Goal: Check status: Check status

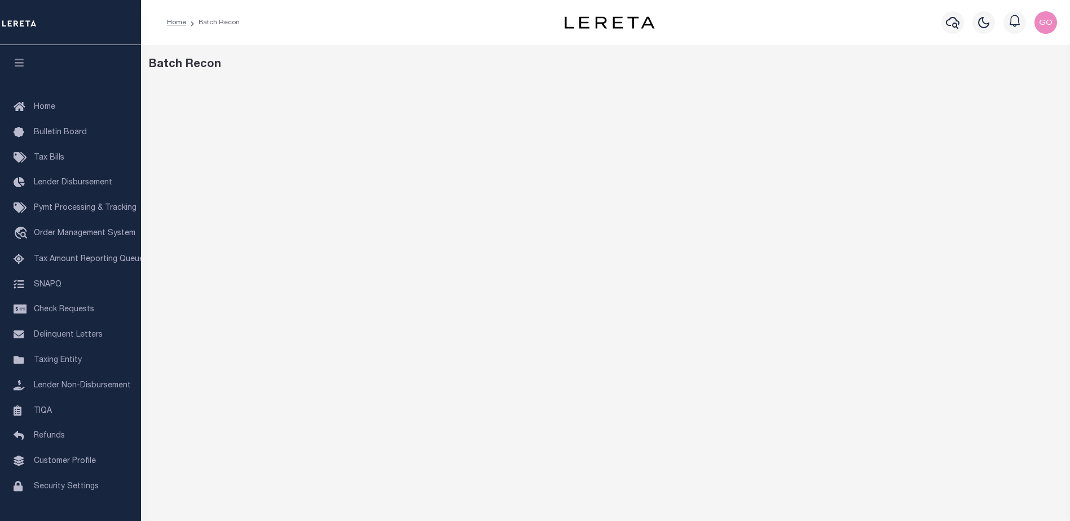
scroll to position [17, 0]
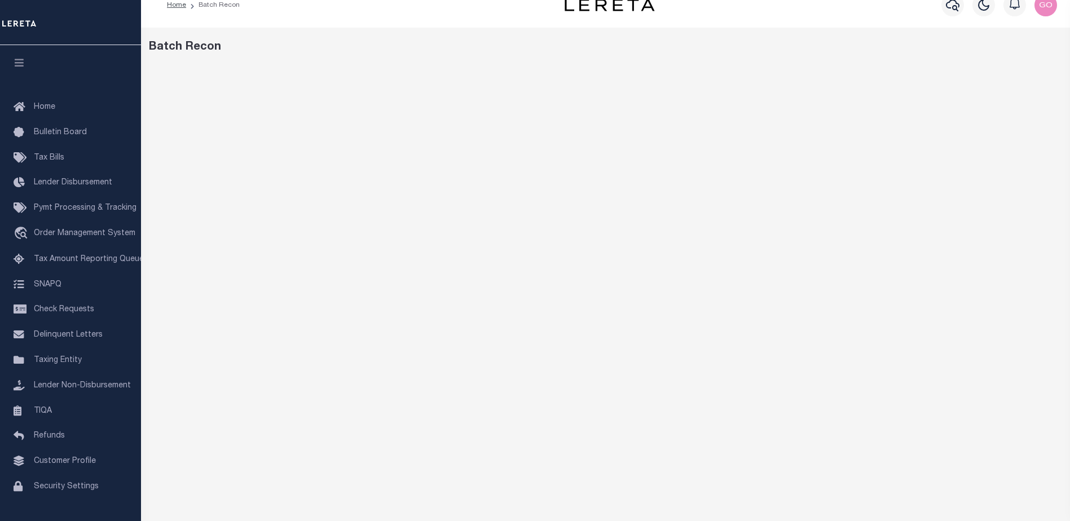
click at [458, 48] on div "Batch Recon" at bounding box center [606, 47] width 914 height 17
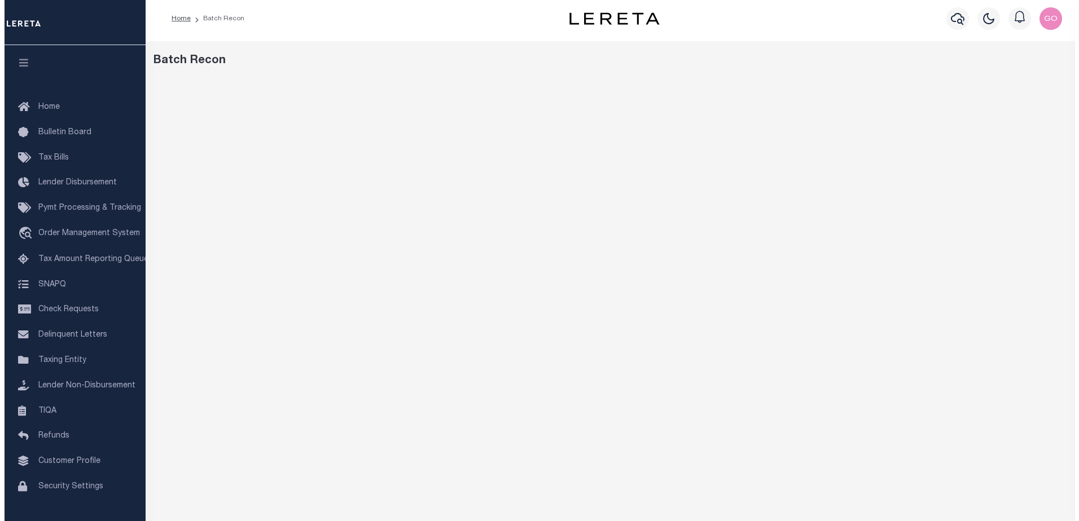
scroll to position [0, 0]
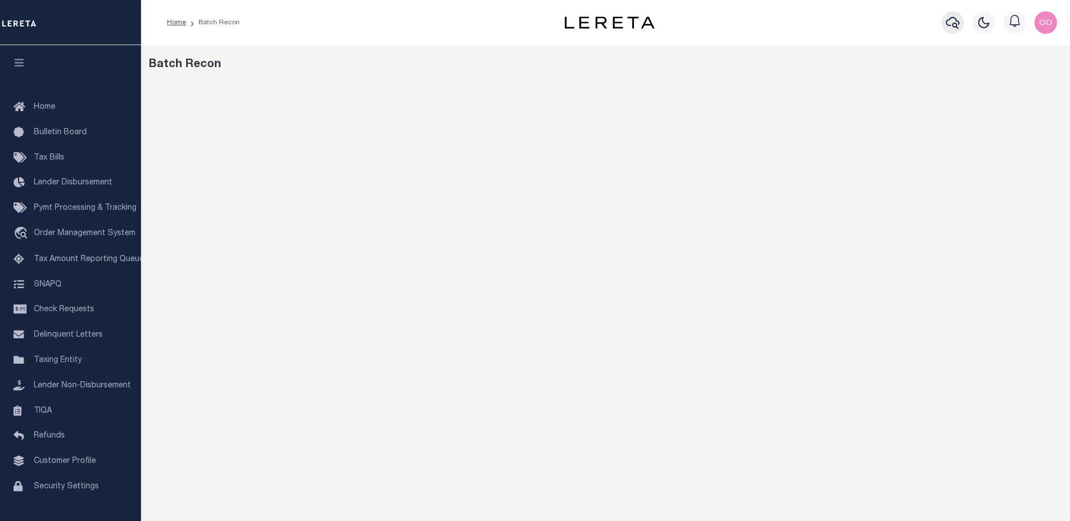
click at [953, 21] on icon "button" at bounding box center [953, 23] width 14 height 14
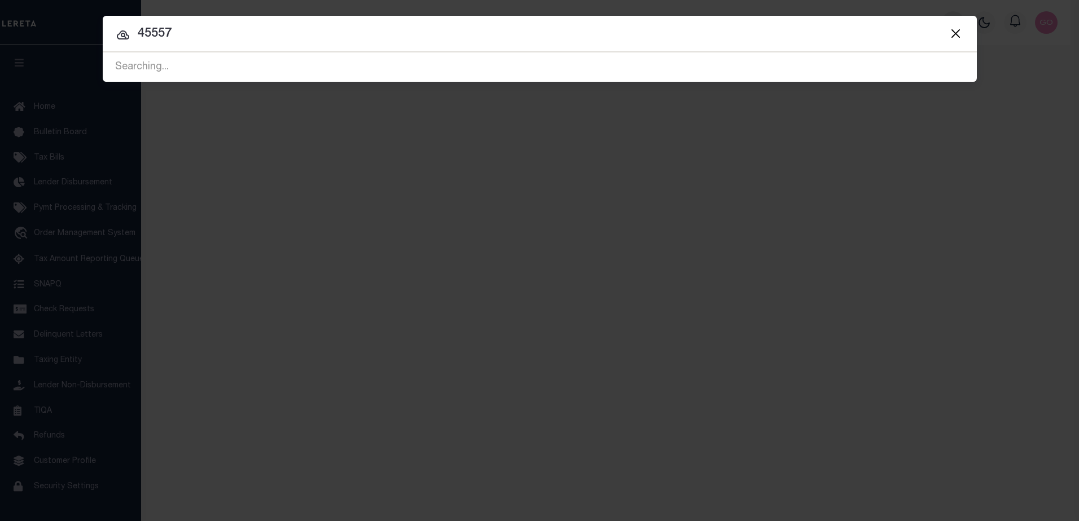
type input "45557"
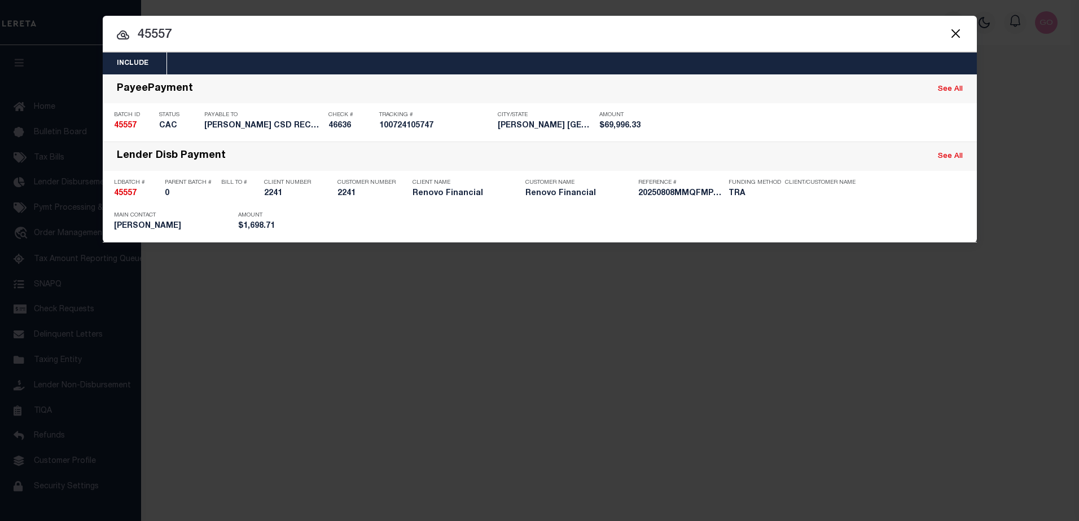
click at [995, 72] on div "Include Loans TBM Customers Borrowers Payments (Lender Non-Disb) Payments (Lend…" at bounding box center [539, 260] width 1079 height 521
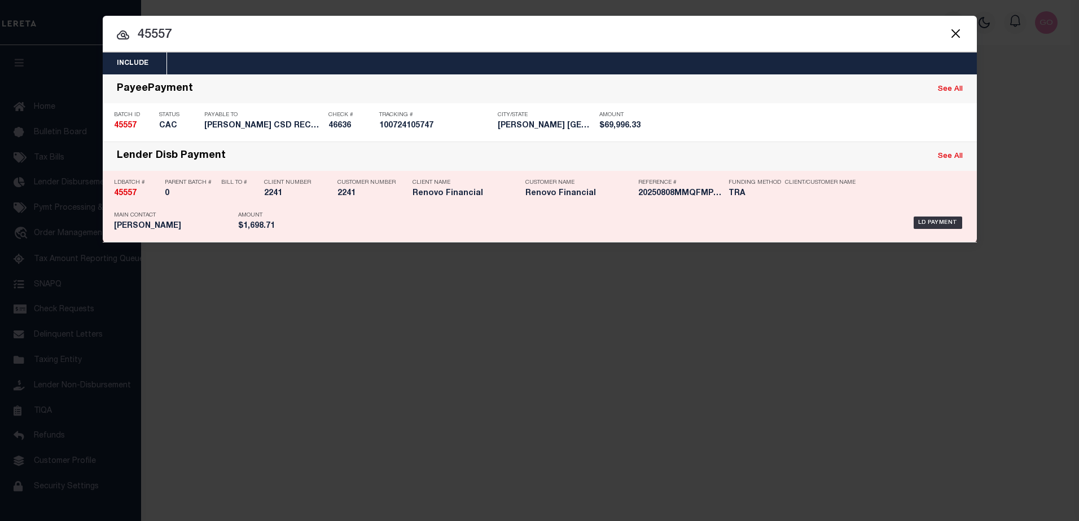
click at [130, 195] on strong "45557" at bounding box center [125, 194] width 23 height 8
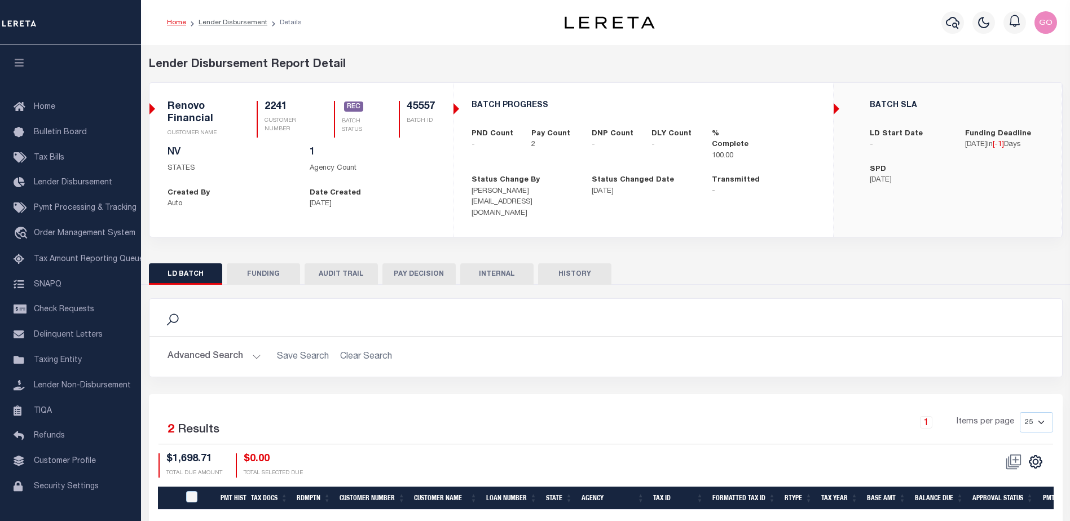
click at [265, 264] on button "FUNDING" at bounding box center [263, 273] width 73 height 21
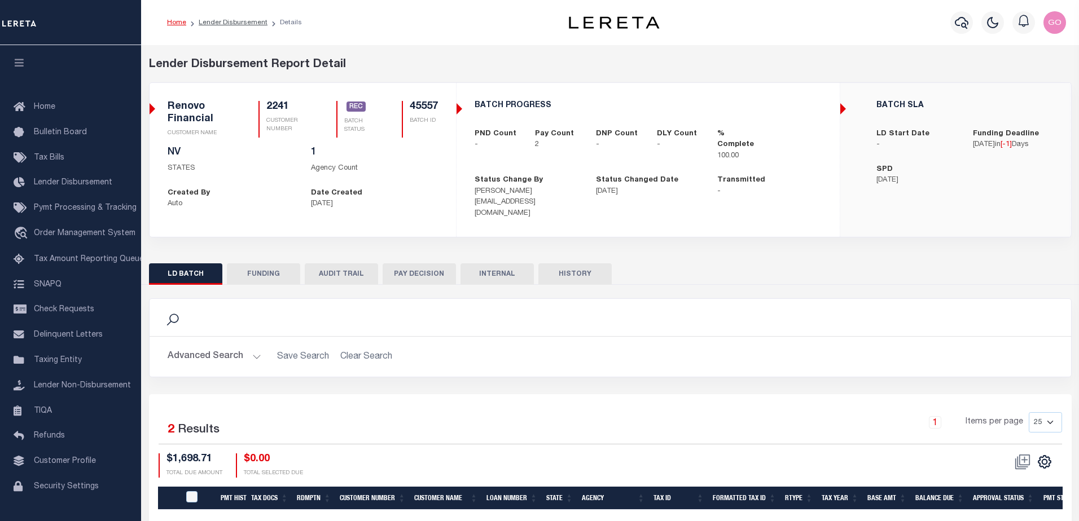
type input "$1,698.71"
type input "$0"
type input "08/08/2025"
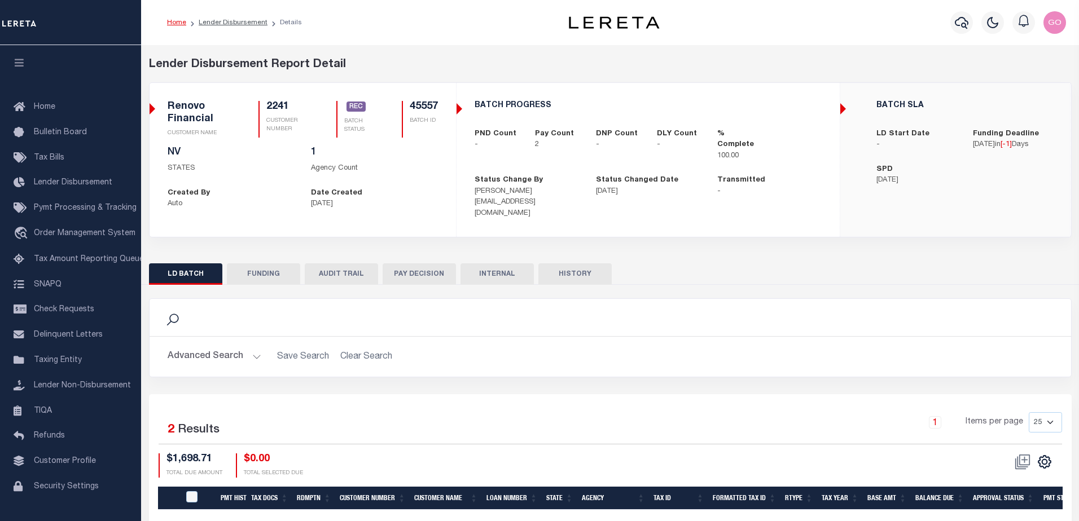
type input "20250808MMQFMP2700309208081523FT03"
type input "08/12/2025"
select select "100"
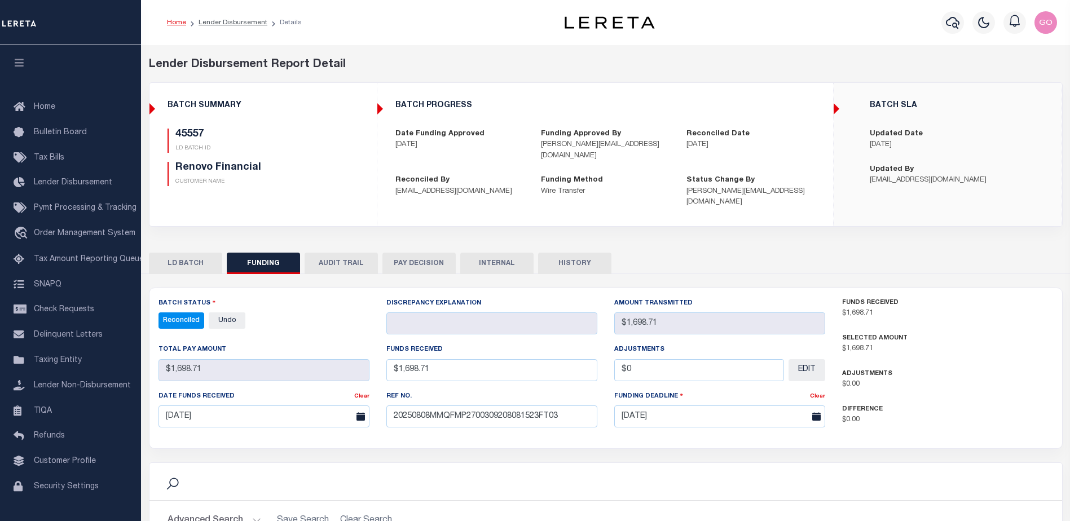
select select "100"
click at [513, 253] on button "INTERNAL" at bounding box center [496, 263] width 73 height 21
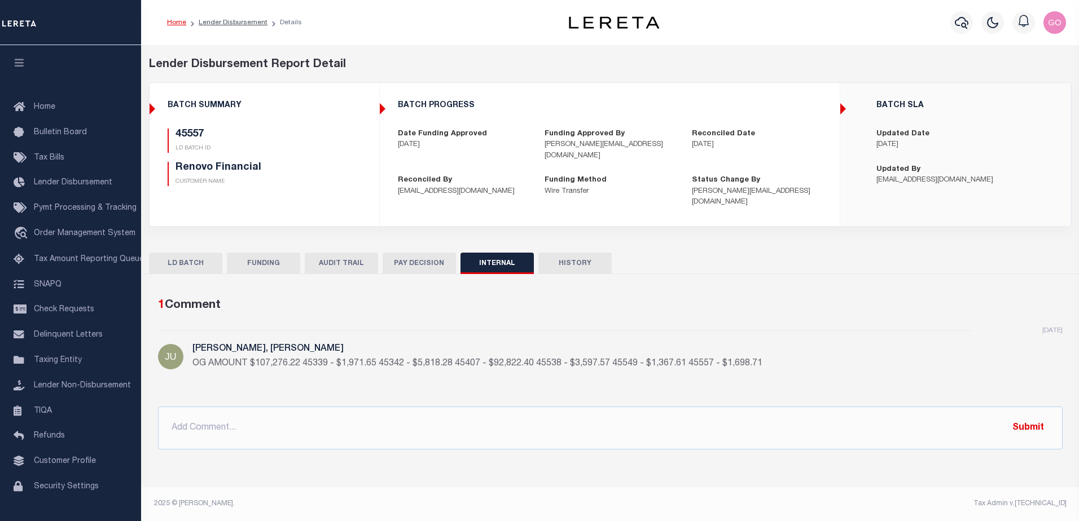
click at [757, 49] on div "Lender Disbursement Report Detail 2241 CLIENT NUMBER Renovo Financial CLIENT NA…" at bounding box center [610, 268] width 938 height 447
click at [268, 253] on button "FUNDING" at bounding box center [263, 263] width 73 height 21
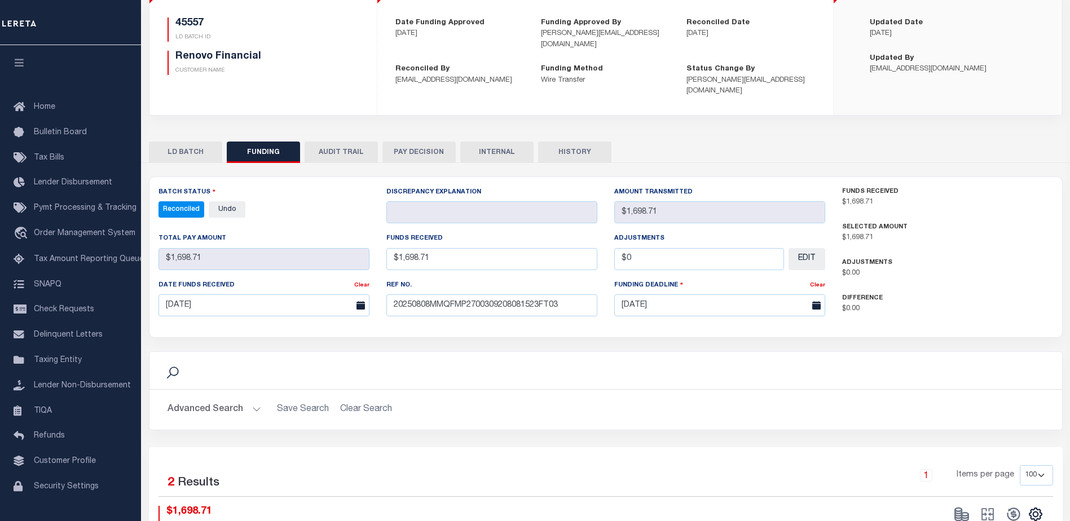
scroll to position [169, 0]
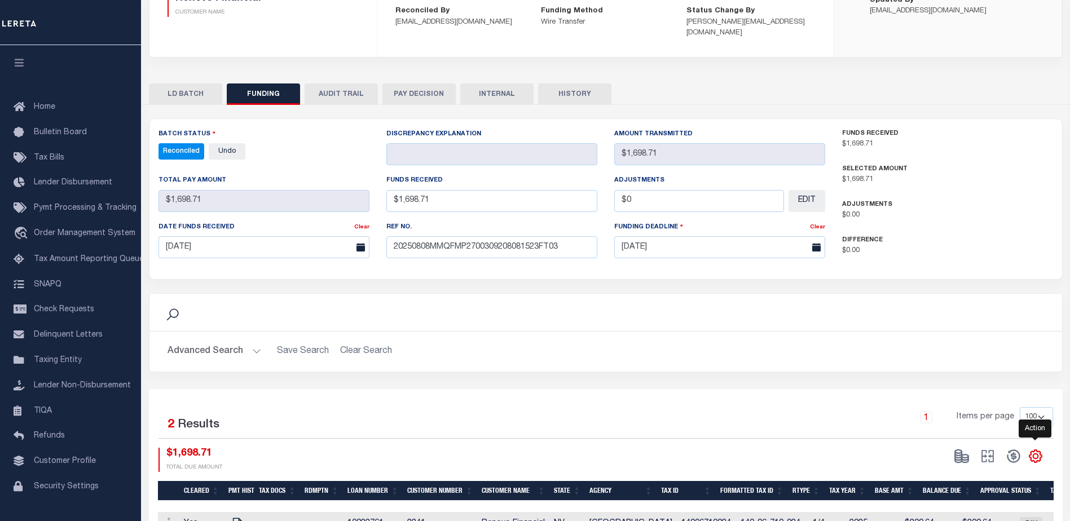
click at [1038, 449] on icon "" at bounding box center [1035, 456] width 15 height 15
click at [967, 294] on link "CSV" at bounding box center [989, 305] width 110 height 22
click at [757, 83] on div "LD BATCH FUNDING AUDIT TRAIL PAY DECISION INTERNAL HISTORY" at bounding box center [606, 93] width 914 height 21
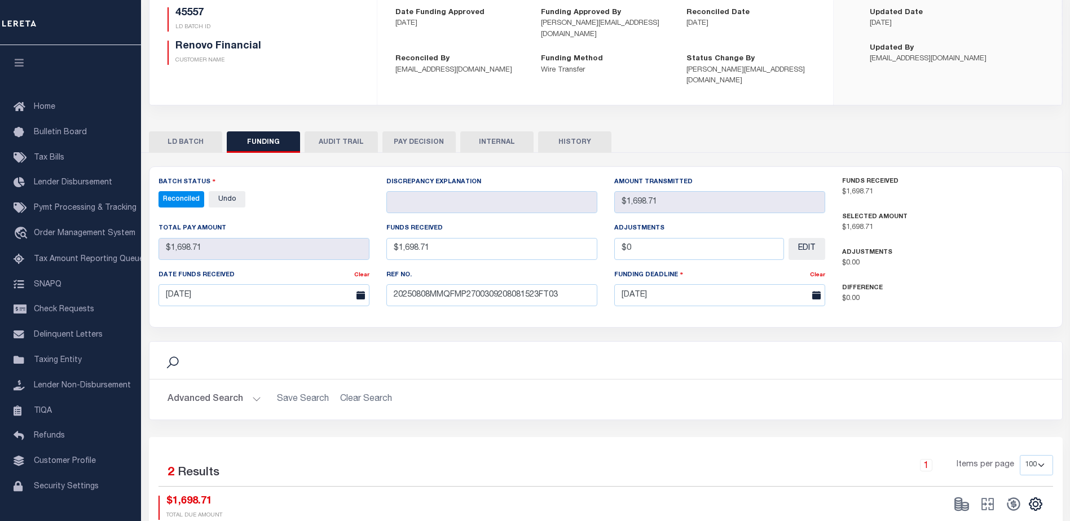
scroll to position [0, 0]
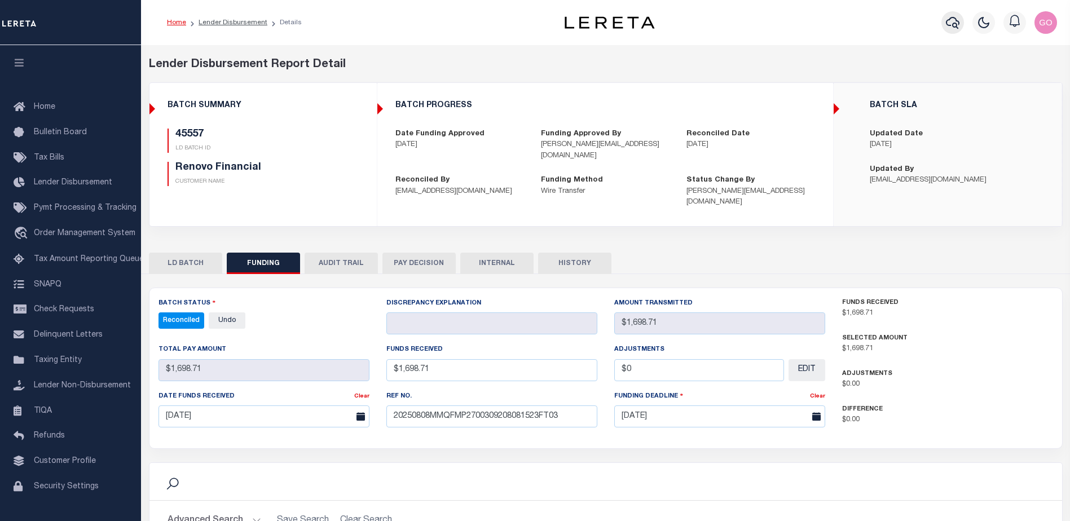
click at [952, 21] on icon "button" at bounding box center [953, 23] width 14 height 14
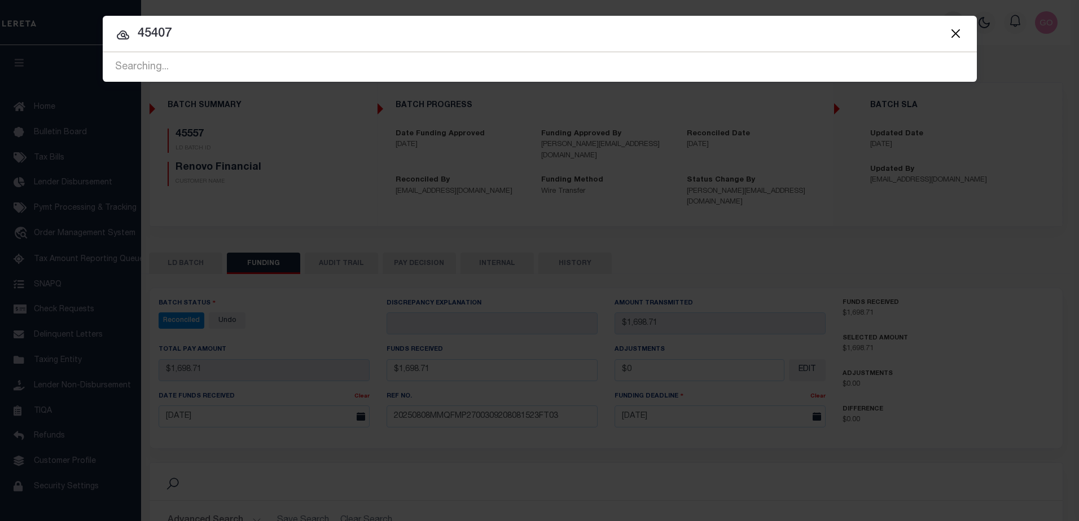
type input "45407"
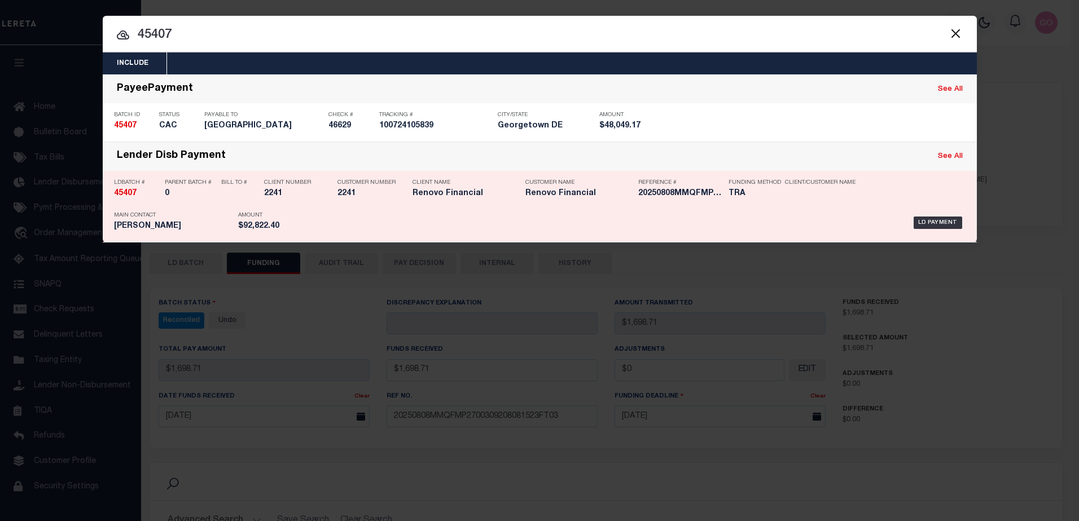
click at [121, 196] on strong "45407" at bounding box center [125, 194] width 23 height 8
checkbox input "true"
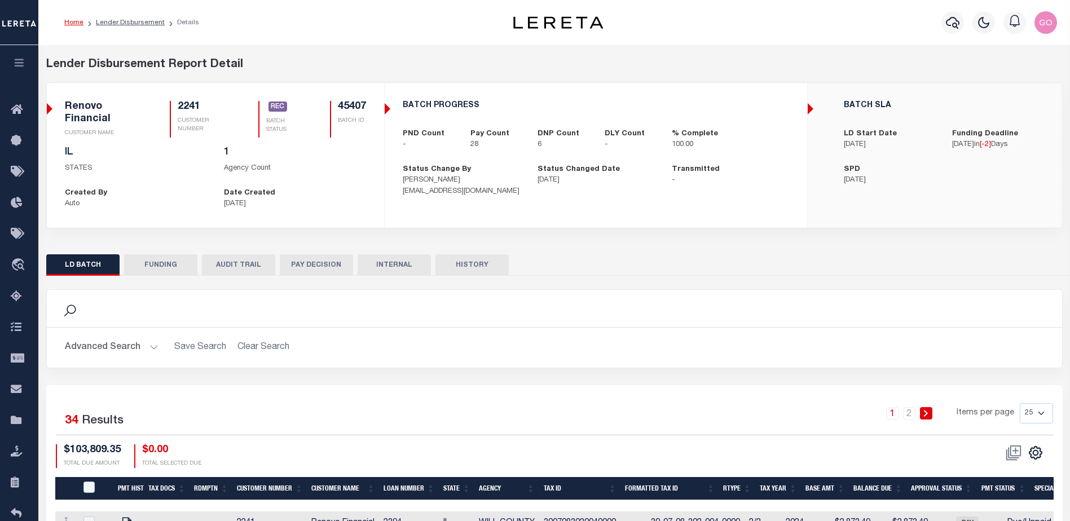
click at [168, 264] on button "FUNDING" at bounding box center [160, 264] width 73 height 21
type input "$92,822.4"
type input "$0"
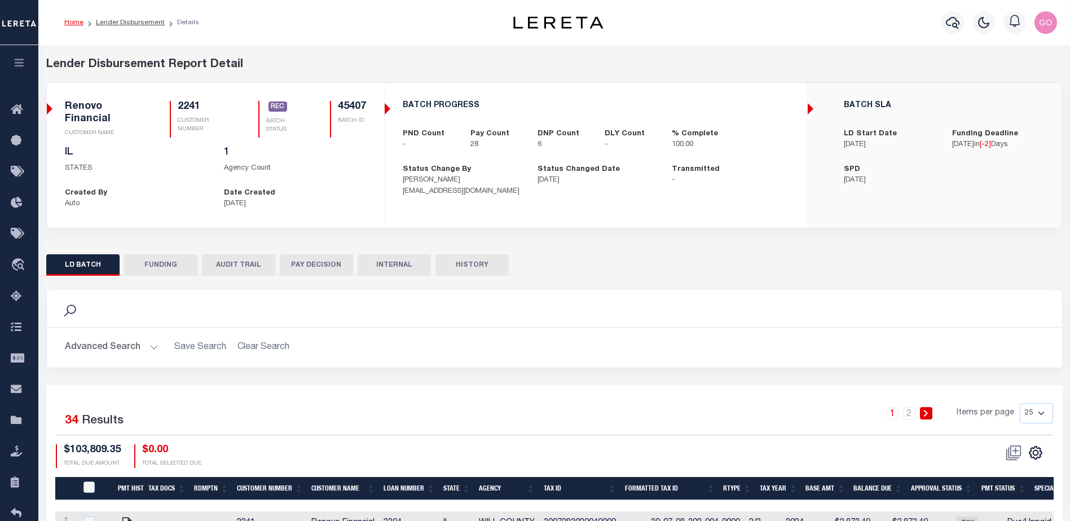
type input "08/11/2025"
select select "100"
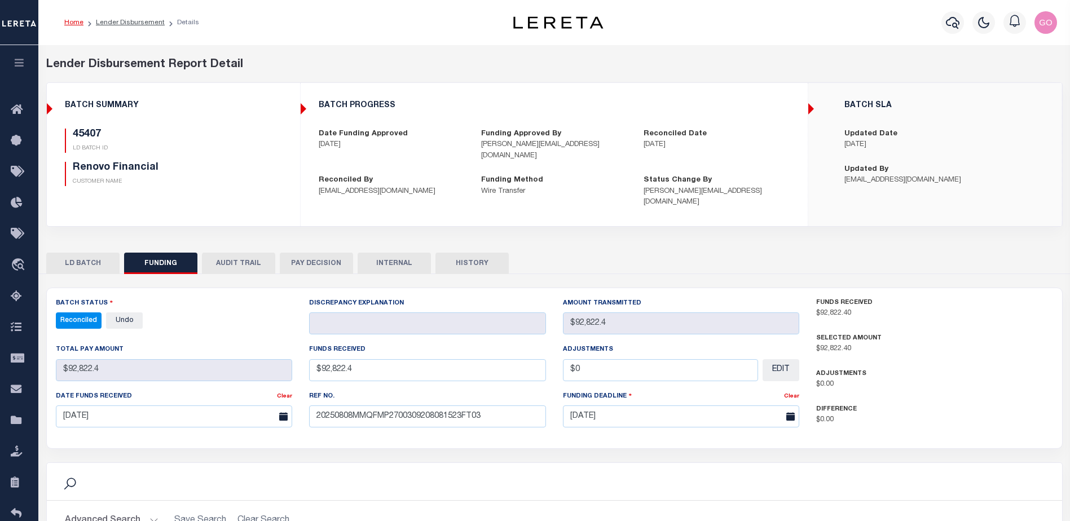
select select "100"
click at [206, 151] on p "LD BATCH ID" at bounding box center [164, 148] width 182 height 8
click at [398, 253] on button "INTERNAL" at bounding box center [394, 263] width 73 height 21
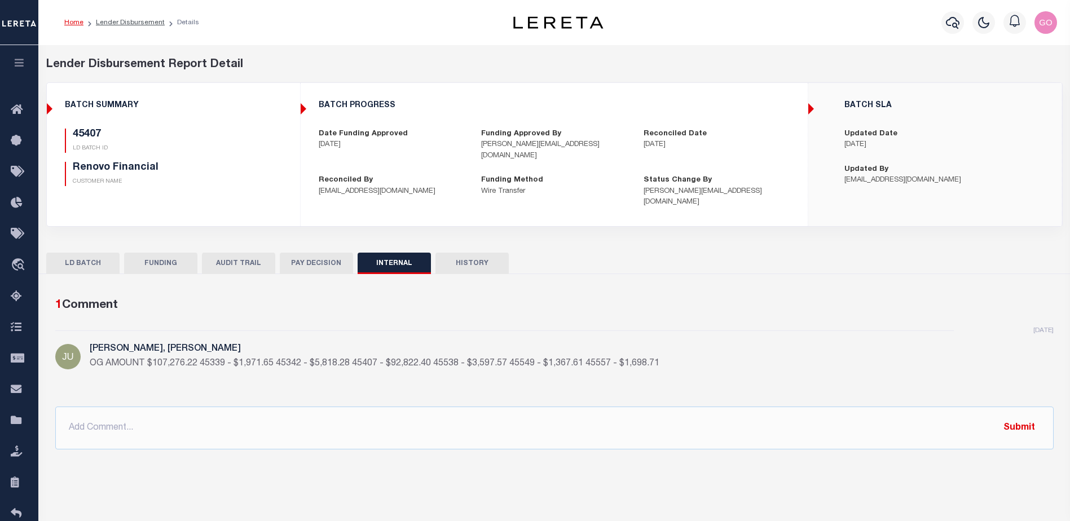
click at [157, 253] on button "FUNDING" at bounding box center [160, 263] width 73 height 21
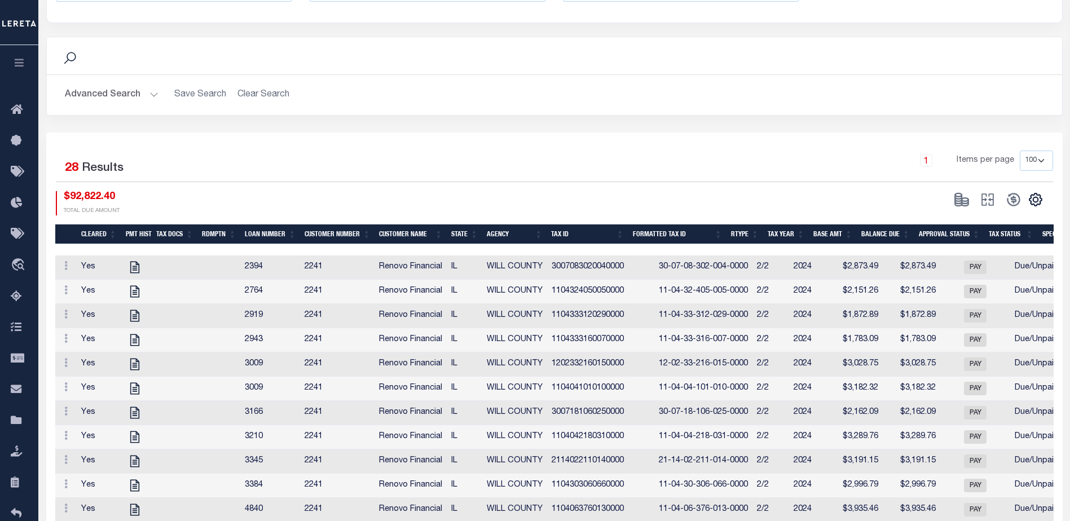
scroll to position [395, 0]
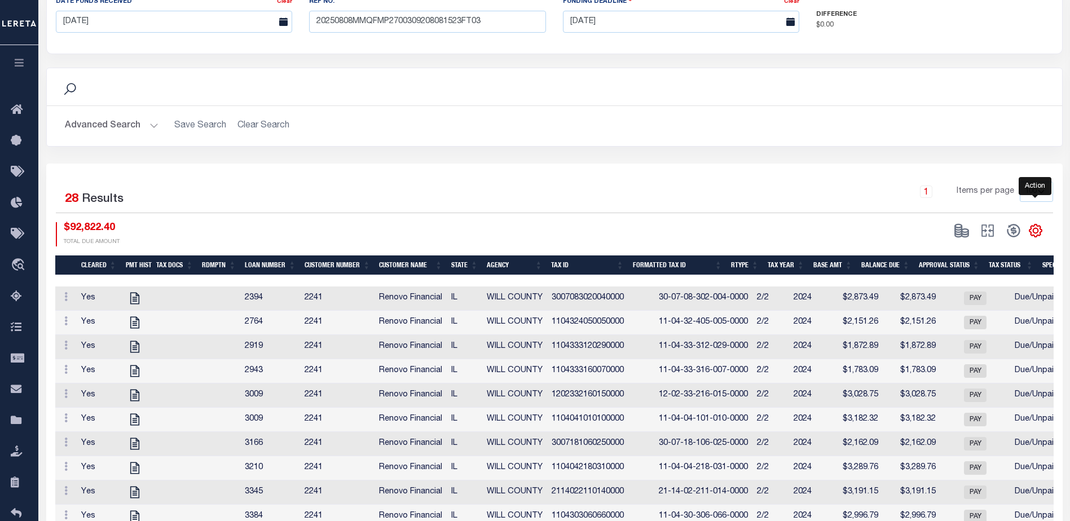
click at [1042, 225] on icon "" at bounding box center [1035, 231] width 12 height 12
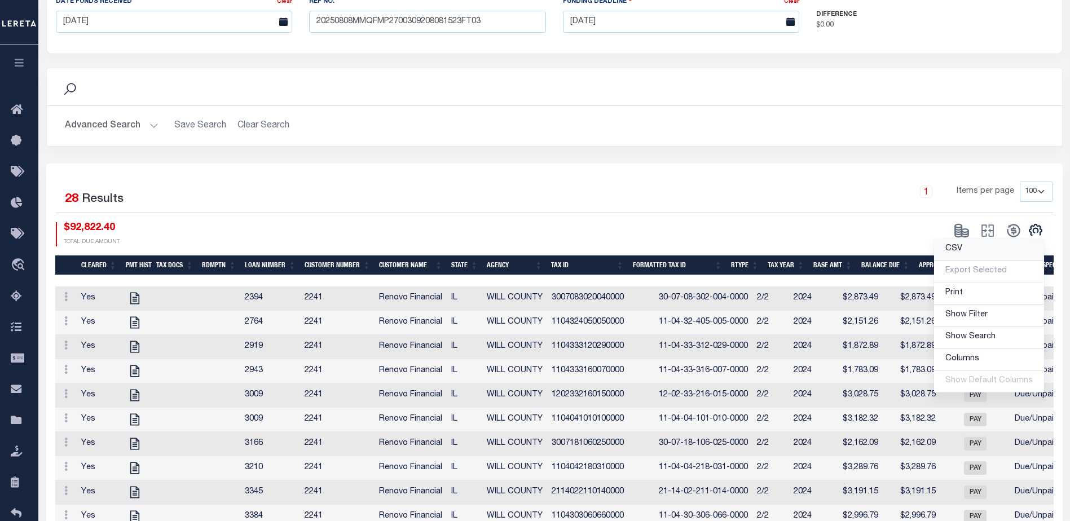
click at [971, 239] on link "CSV" at bounding box center [989, 250] width 110 height 22
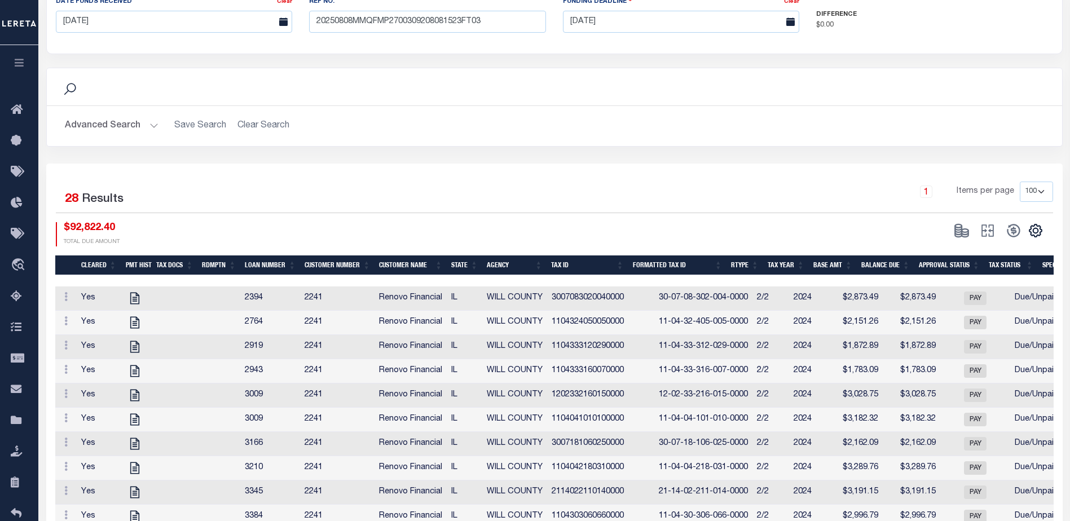
click at [703, 135] on div "Search Advanced Search Save Search Clear Search Is Is" at bounding box center [554, 116] width 1033 height 96
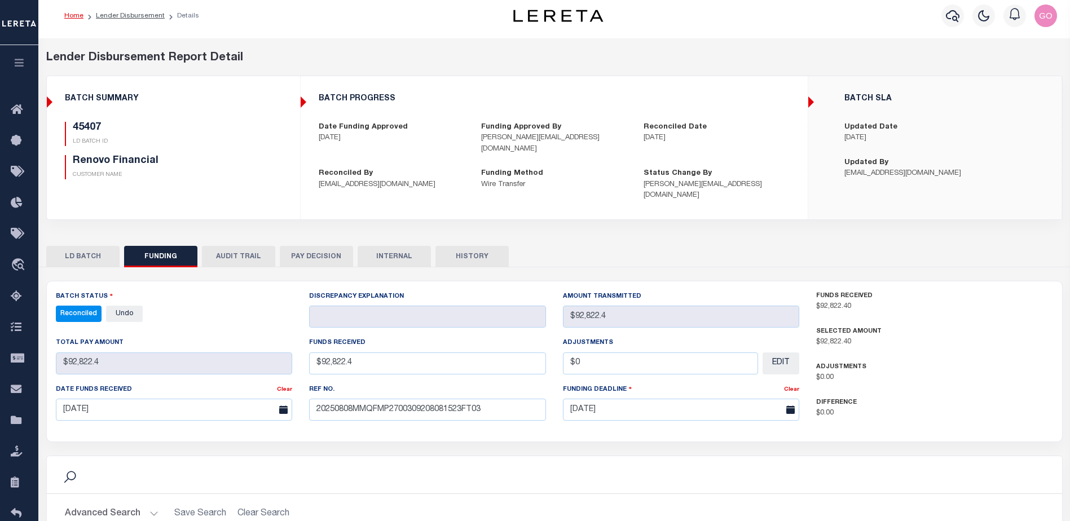
scroll to position [0, 0]
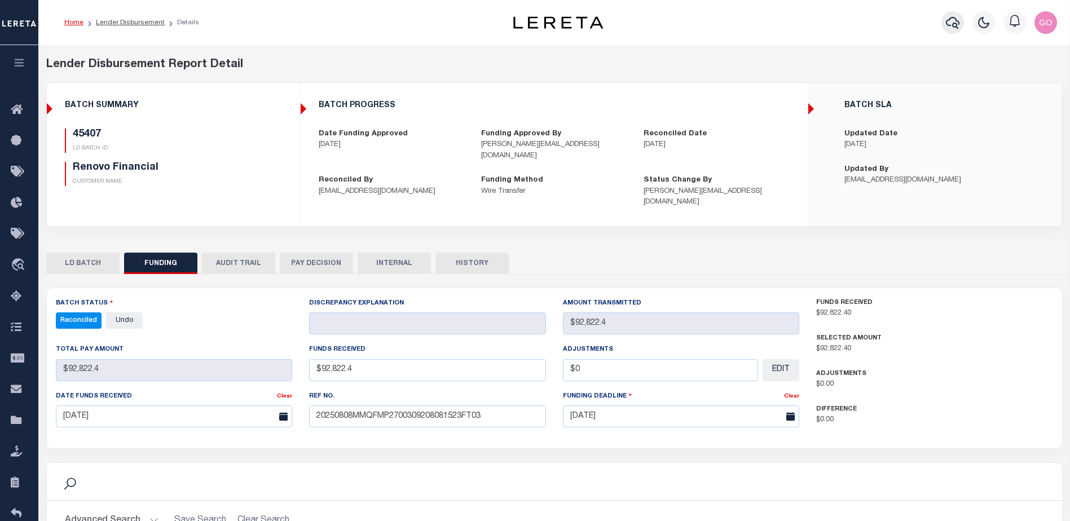
click at [955, 22] on icon "button" at bounding box center [953, 23] width 14 height 14
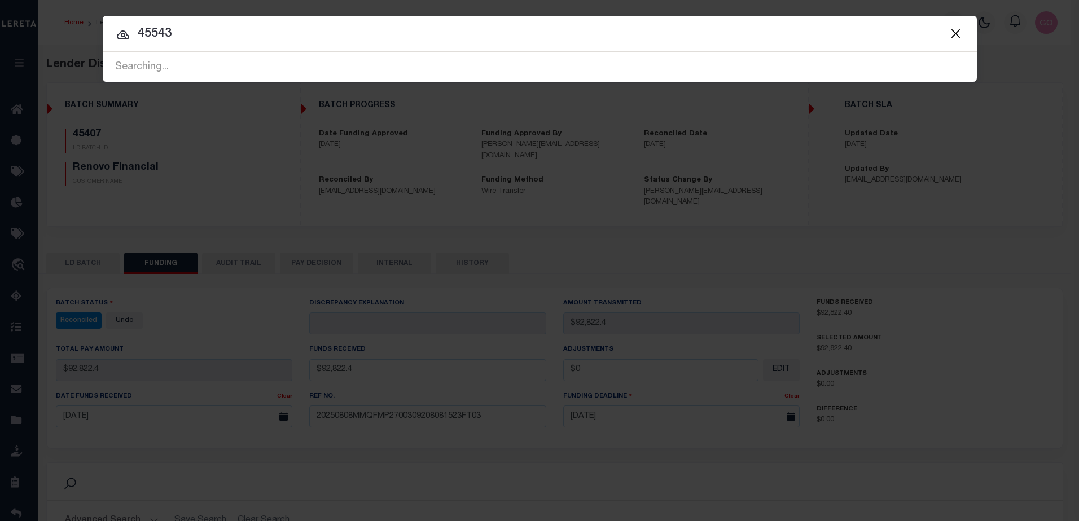
type input "45543"
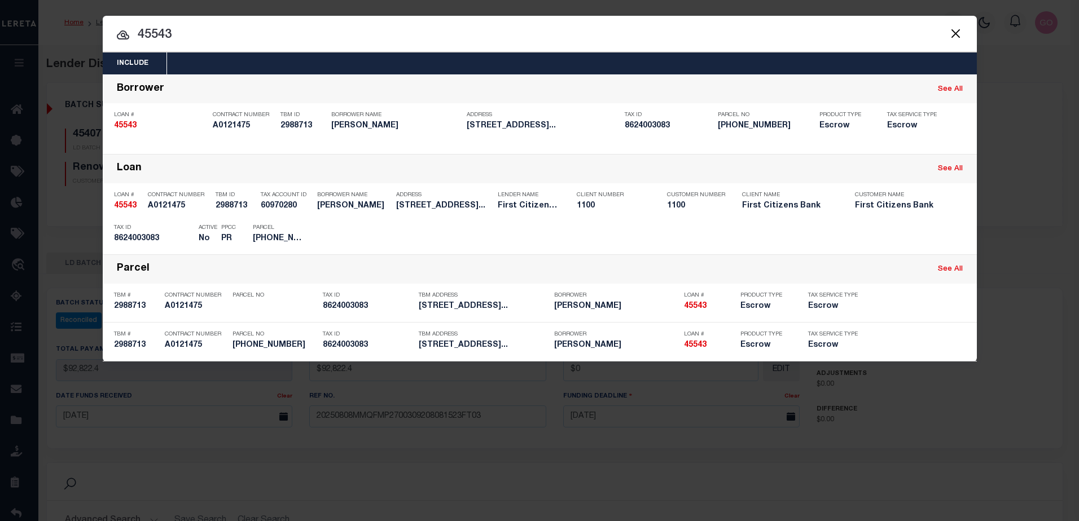
click at [950, 32] on button "Close" at bounding box center [955, 33] width 15 height 15
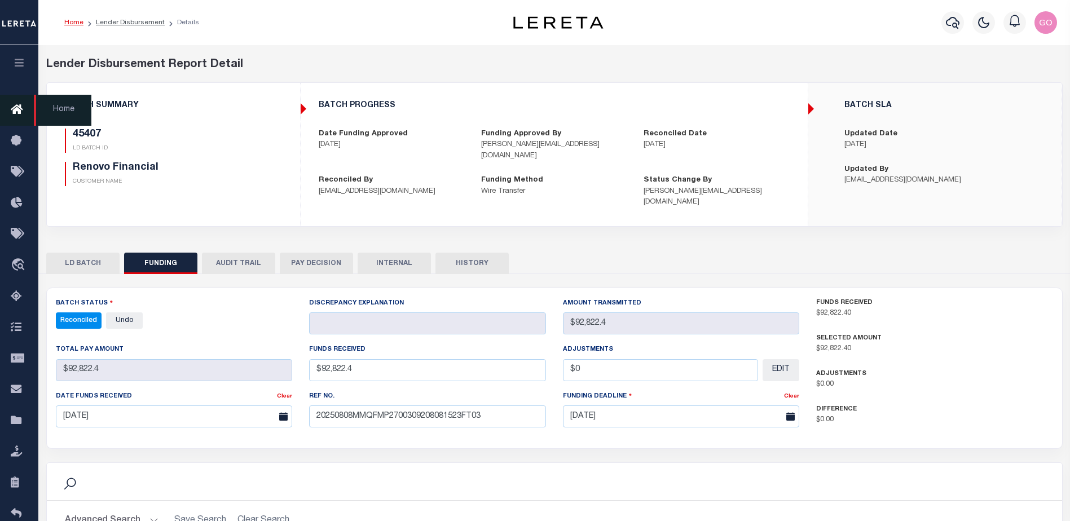
click at [19, 109] on icon at bounding box center [20, 110] width 18 height 14
